Goal: Task Accomplishment & Management: Manage account settings

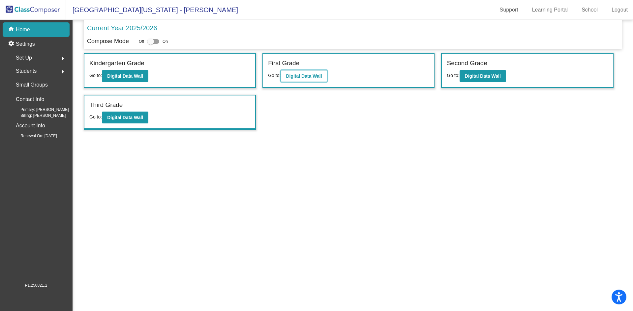
click at [303, 78] on b "Digital Data Wall" at bounding box center [304, 75] width 36 height 5
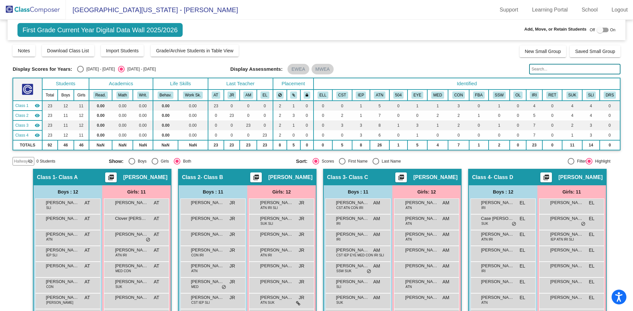
click at [49, 8] on img at bounding box center [33, 9] width 66 height 19
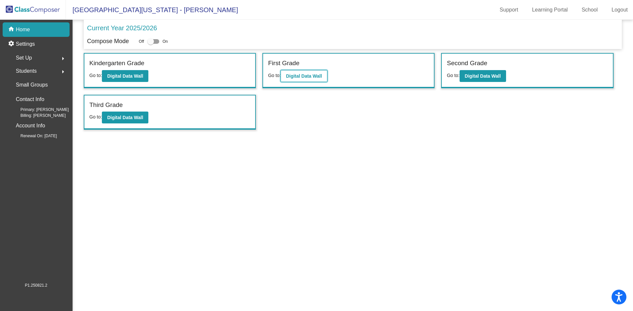
click at [310, 72] on button "Digital Data Wall" at bounding box center [303, 76] width 46 height 12
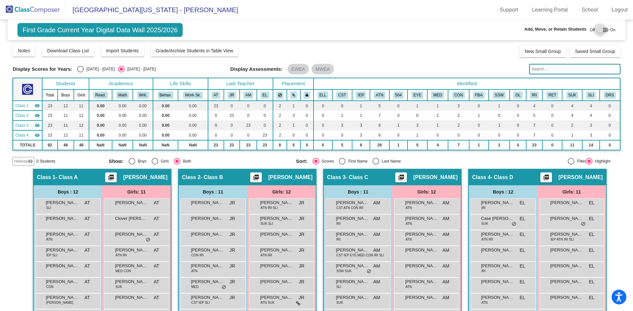
click at [597, 29] on div at bounding box center [599, 30] width 7 height 7
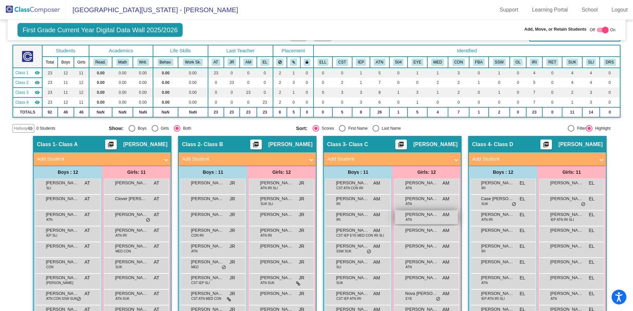
scroll to position [66, 0]
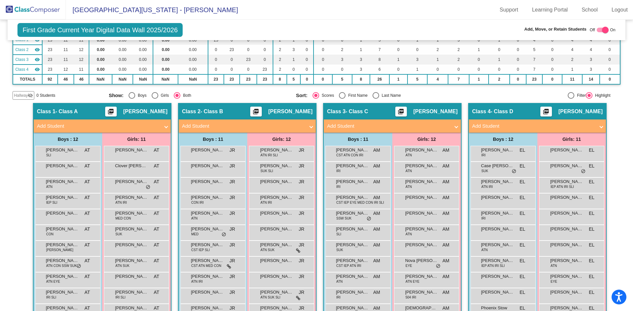
click at [455, 126] on span at bounding box center [456, 127] width 3 height 8
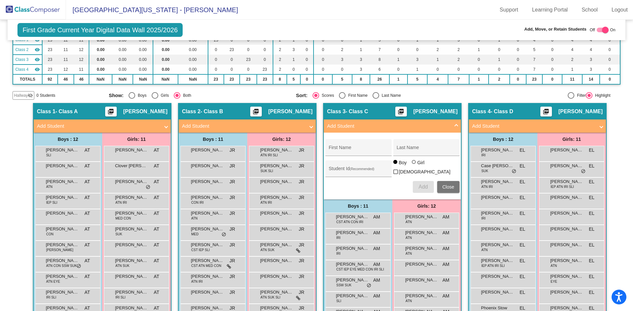
click at [455, 125] on span at bounding box center [456, 127] width 3 height 8
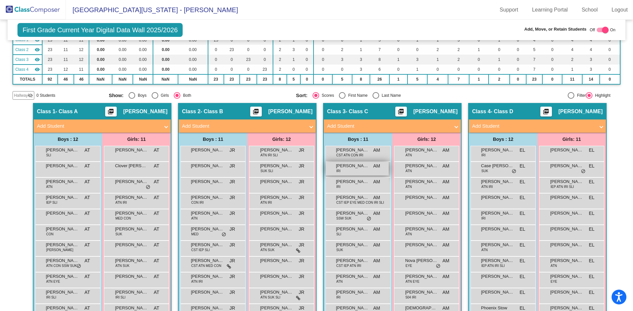
click at [360, 170] on div "[PERSON_NAME] IRI AM lock do_not_disturb_alt" at bounding box center [357, 169] width 63 height 14
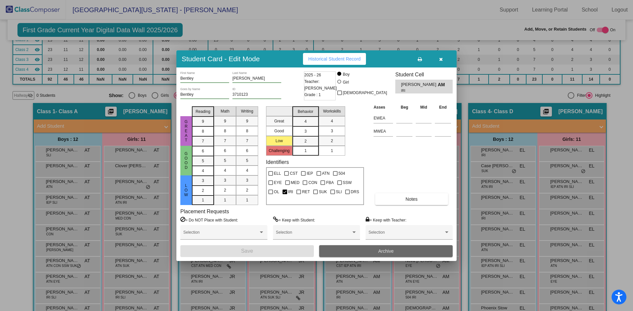
click at [376, 252] on button "Archive" at bounding box center [385, 252] width 133 height 12
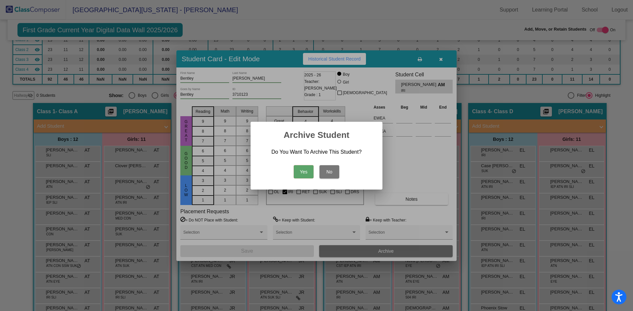
click at [305, 171] on button "Yes" at bounding box center [304, 171] width 20 height 13
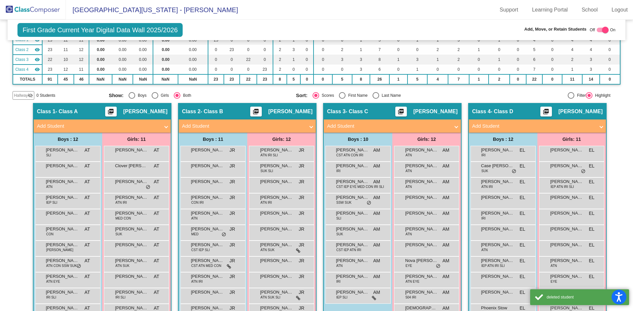
click at [603, 30] on div at bounding box center [605, 30] width 7 height 7
checkbox input "false"
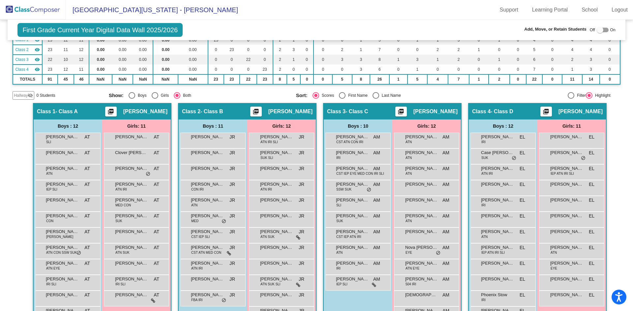
click at [287, 8] on mat-toolbar "[GEOGRAPHIC_DATA][US_STATE] - [PERSON_NAME] Support Learning Portal School Logo…" at bounding box center [316, 10] width 633 height 20
